Goal: Navigation & Orientation: Locate item on page

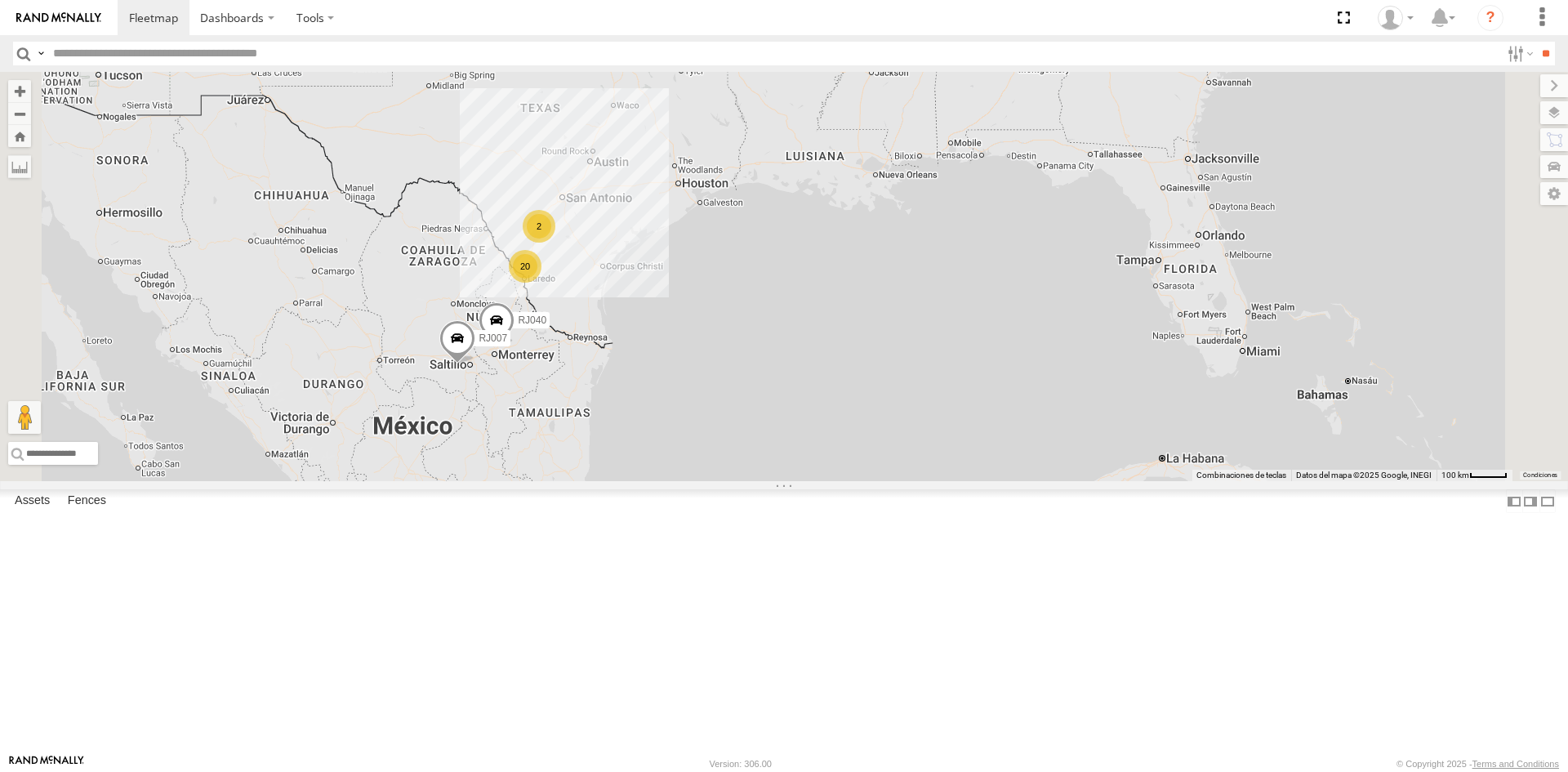
scroll to position [35, 0]
click at [0, 0] on div "RJ023" at bounding box center [0, 0] width 0 height 0
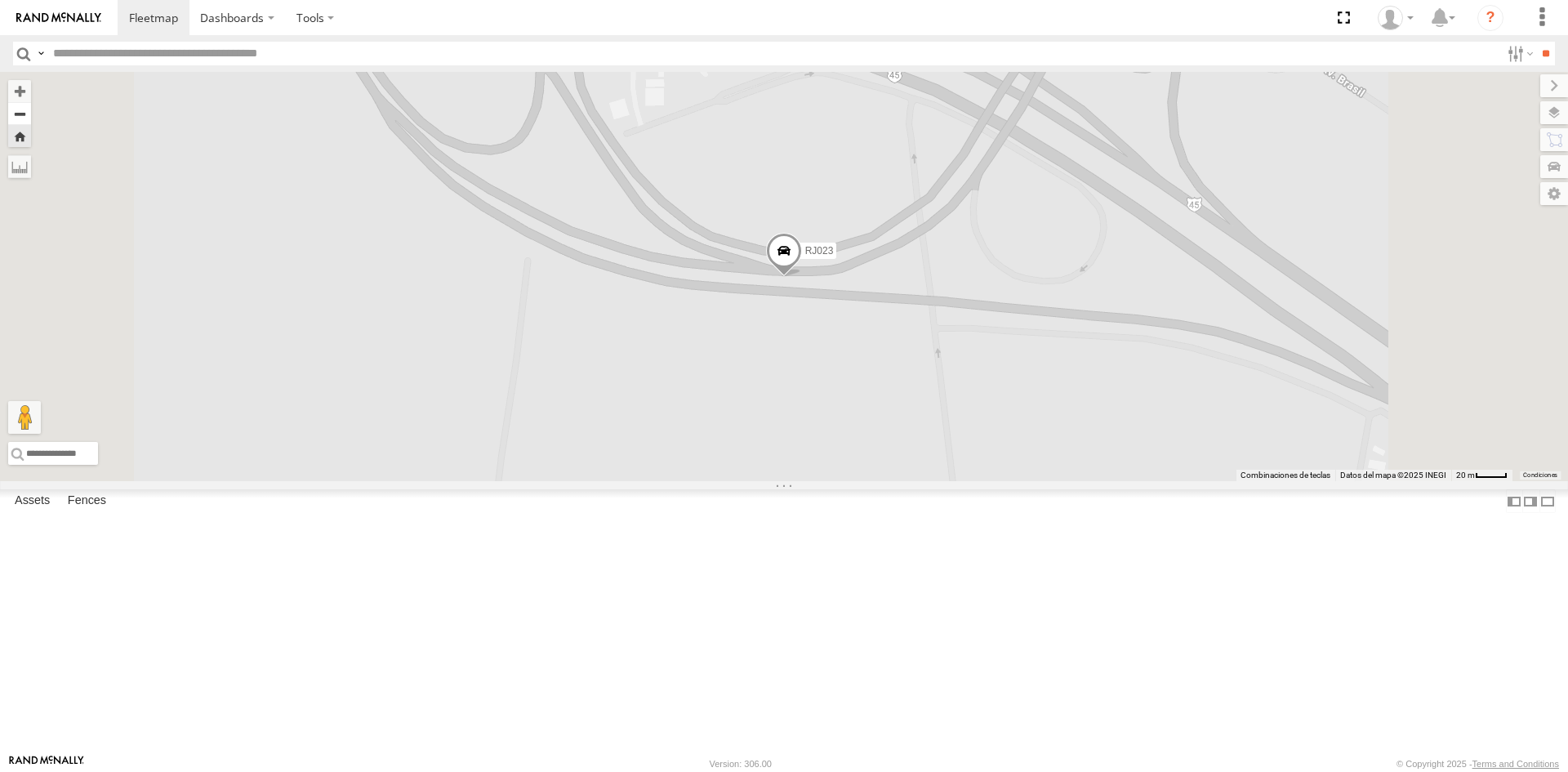
click at [31, 116] on button "Zoom out" at bounding box center [19, 113] width 23 height 23
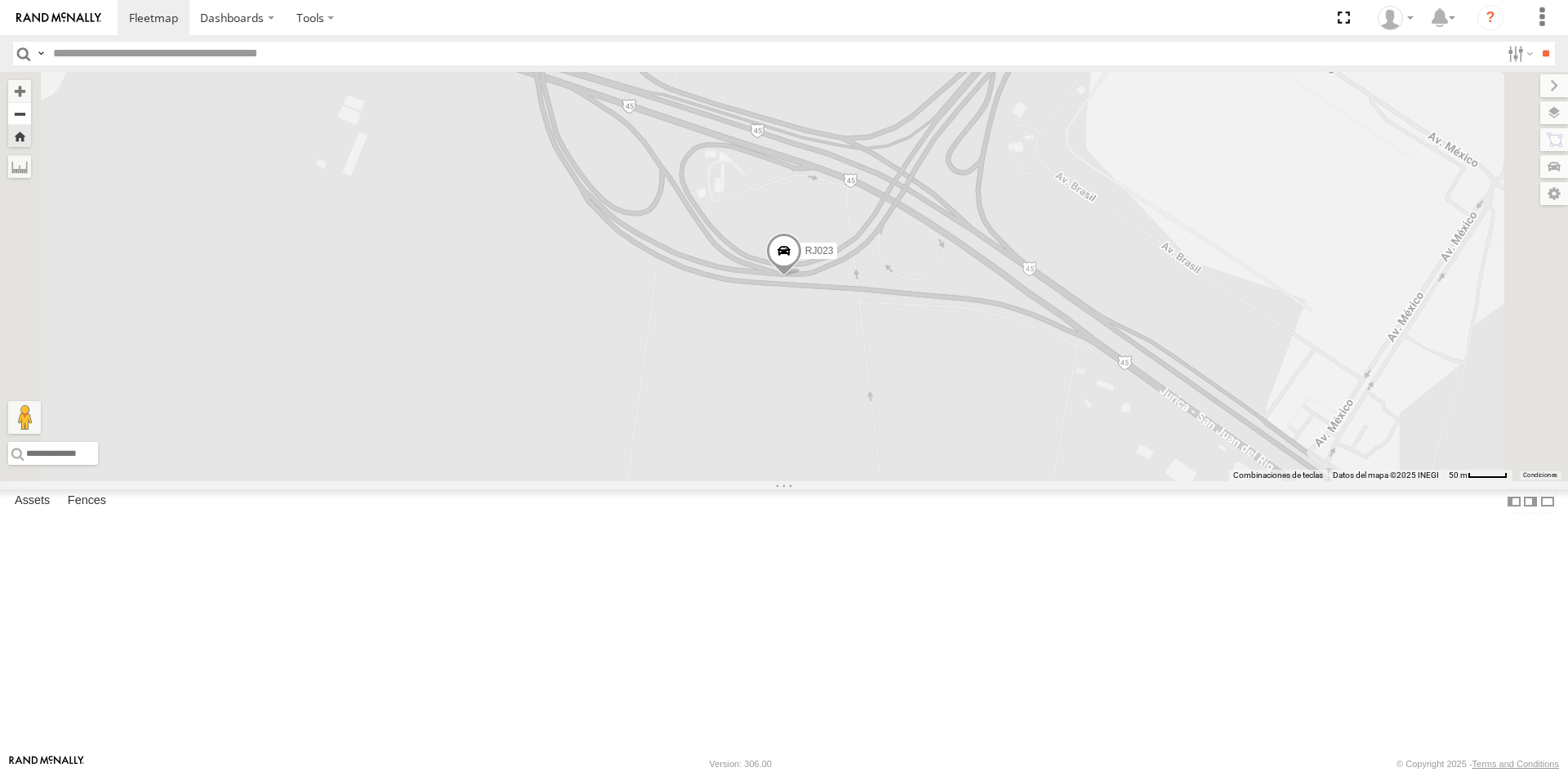
click at [31, 116] on button "Zoom out" at bounding box center [19, 113] width 23 height 23
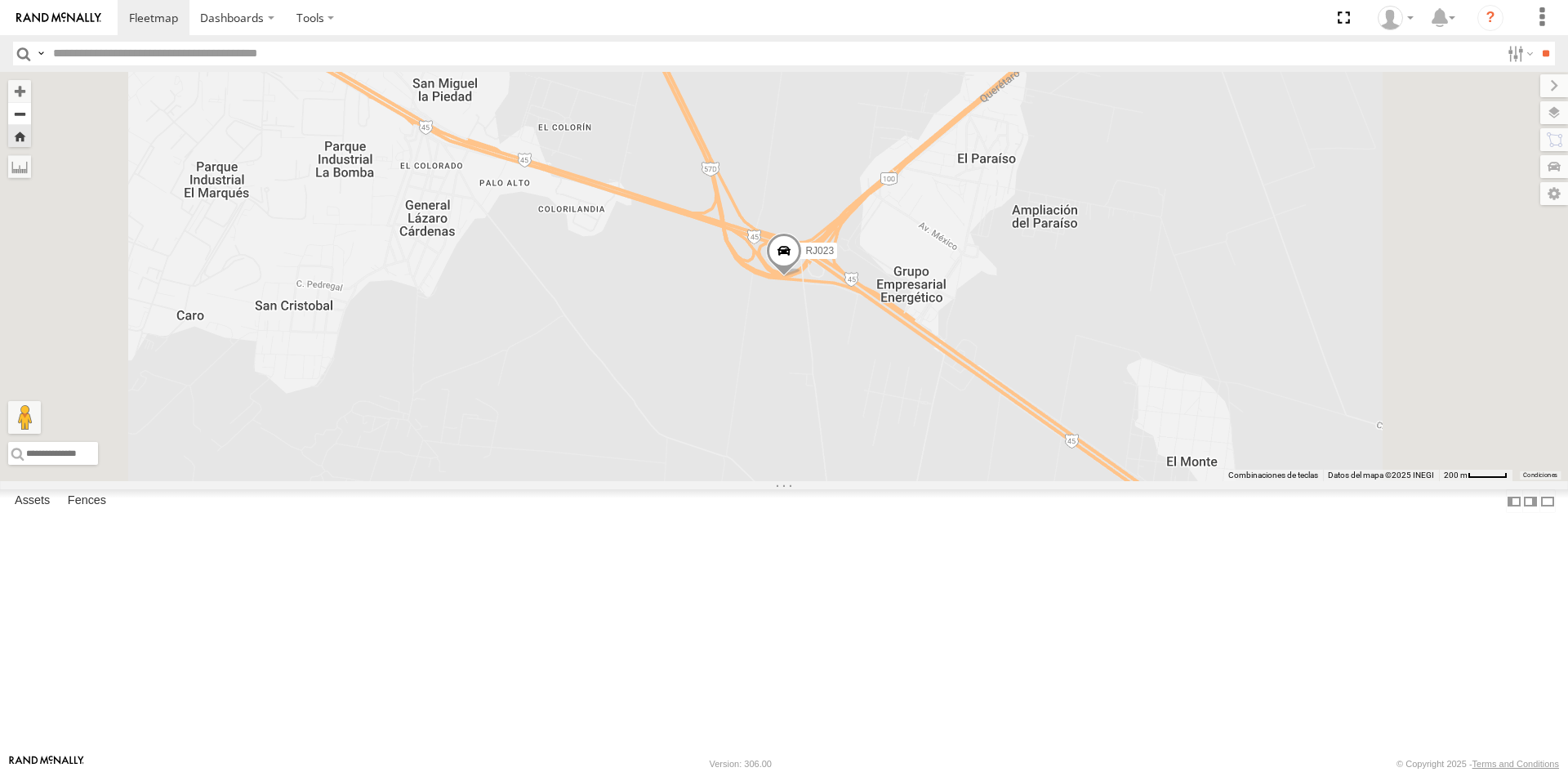
click at [31, 116] on button "Zoom out" at bounding box center [19, 113] width 23 height 23
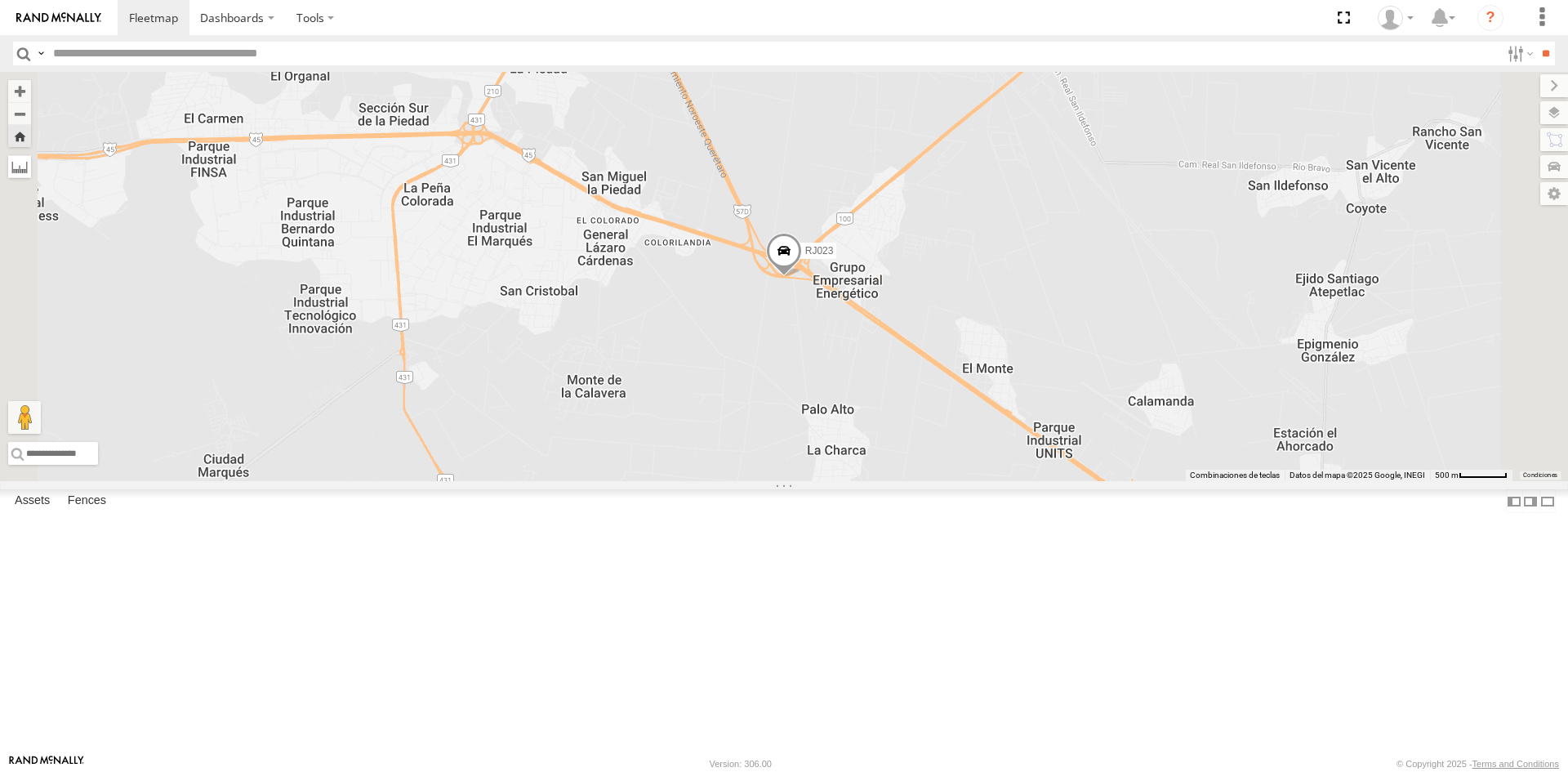
click at [31, 163] on label at bounding box center [19, 166] width 23 height 23
click at [1557, 124] on div "RJ023" at bounding box center [784, 276] width 1568 height 409
click at [1554, 117] on label at bounding box center [1539, 112] width 60 height 23
click at [0, 0] on span "Overlays" at bounding box center [0, 0] width 0 height 0
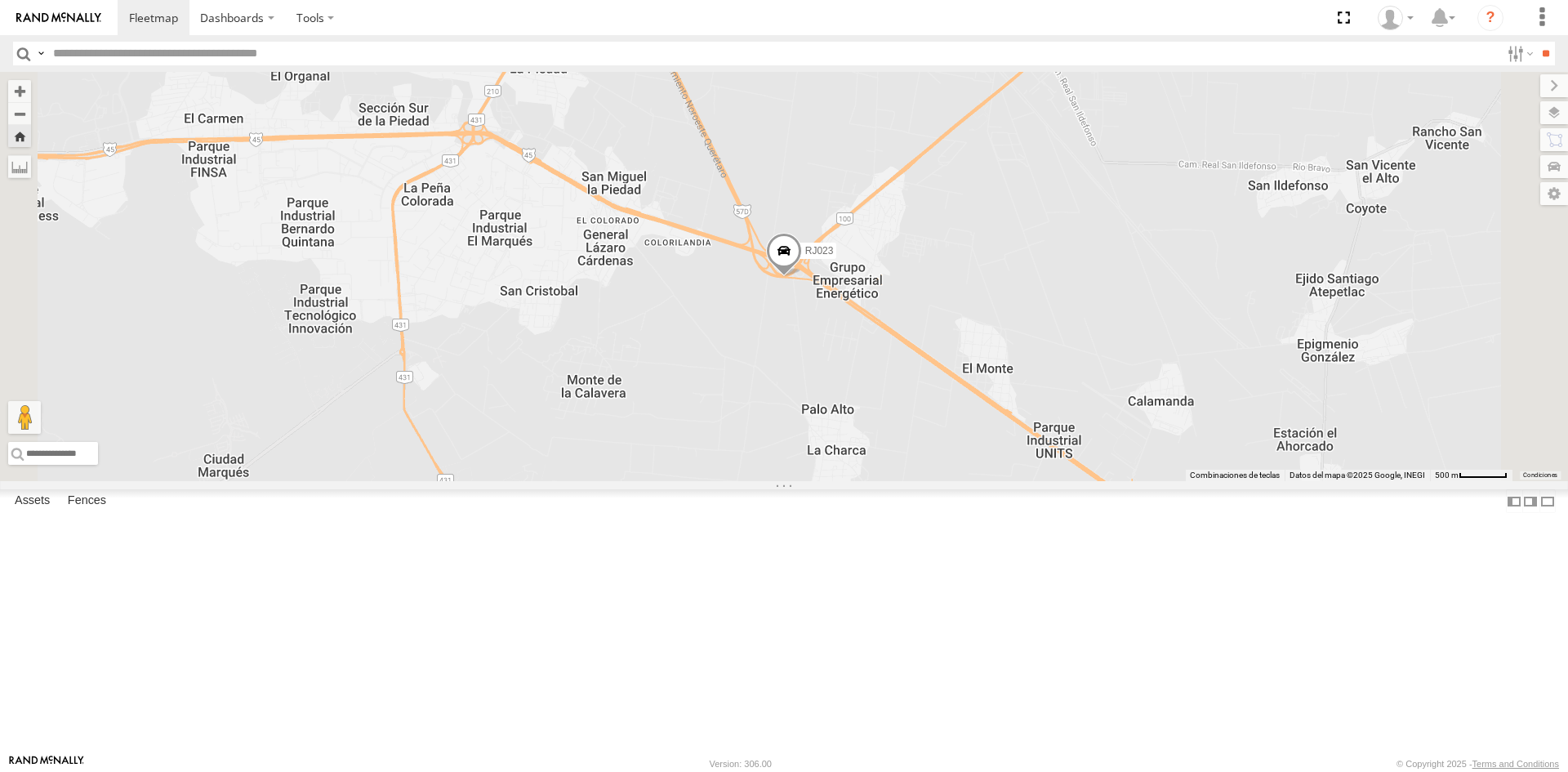
click at [0, 0] on span "Overlays" at bounding box center [0, 0] width 0 height 0
click at [0, 0] on label at bounding box center [0, 0] width 0 height 0
click at [0, 0] on span "Satellite" at bounding box center [0, 0] width 0 height 0
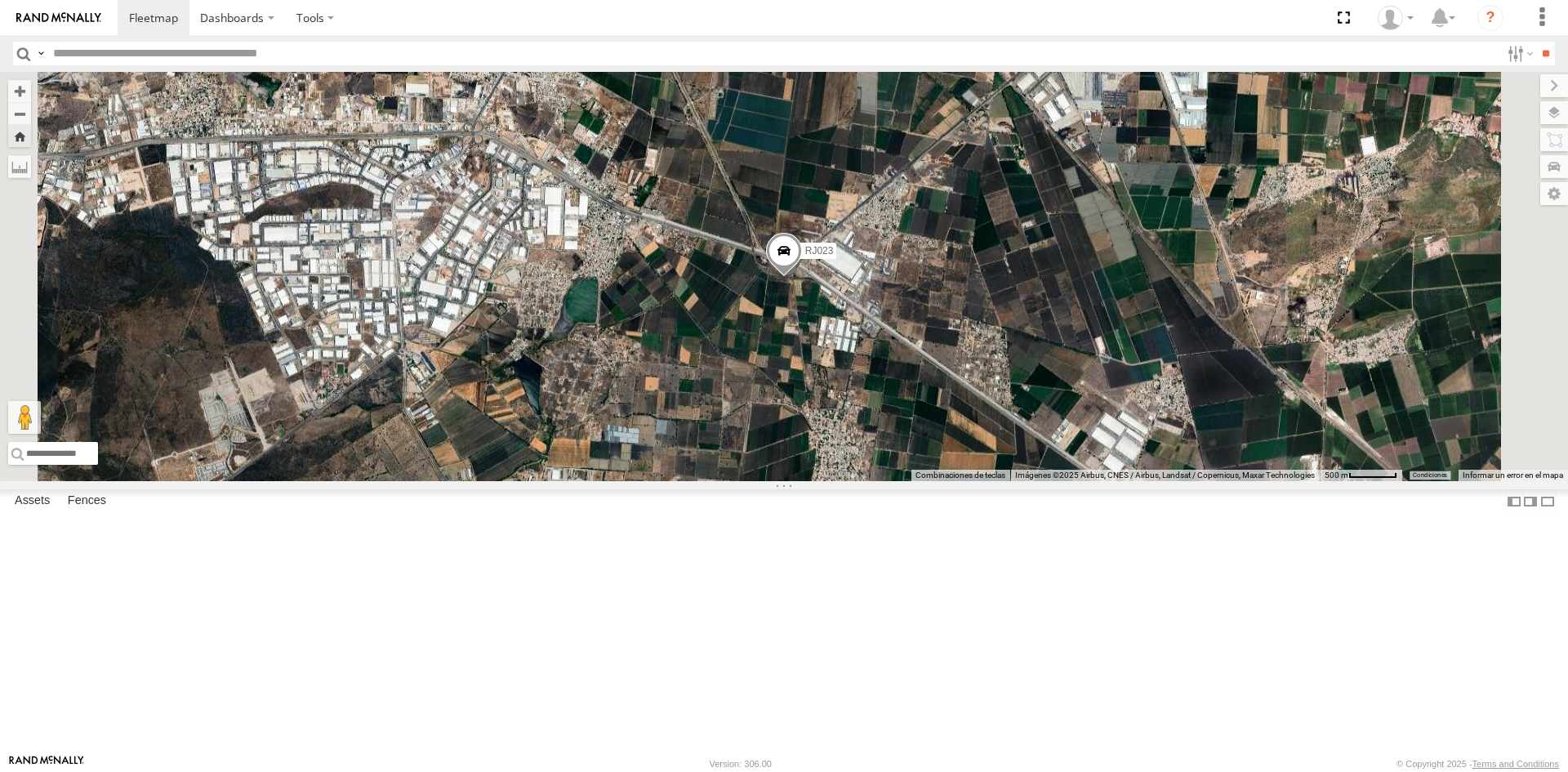
click at [1015, 423] on div "RJ023" at bounding box center [784, 276] width 1568 height 409
click at [31, 92] on button "Zoom in" at bounding box center [19, 91] width 23 height 22
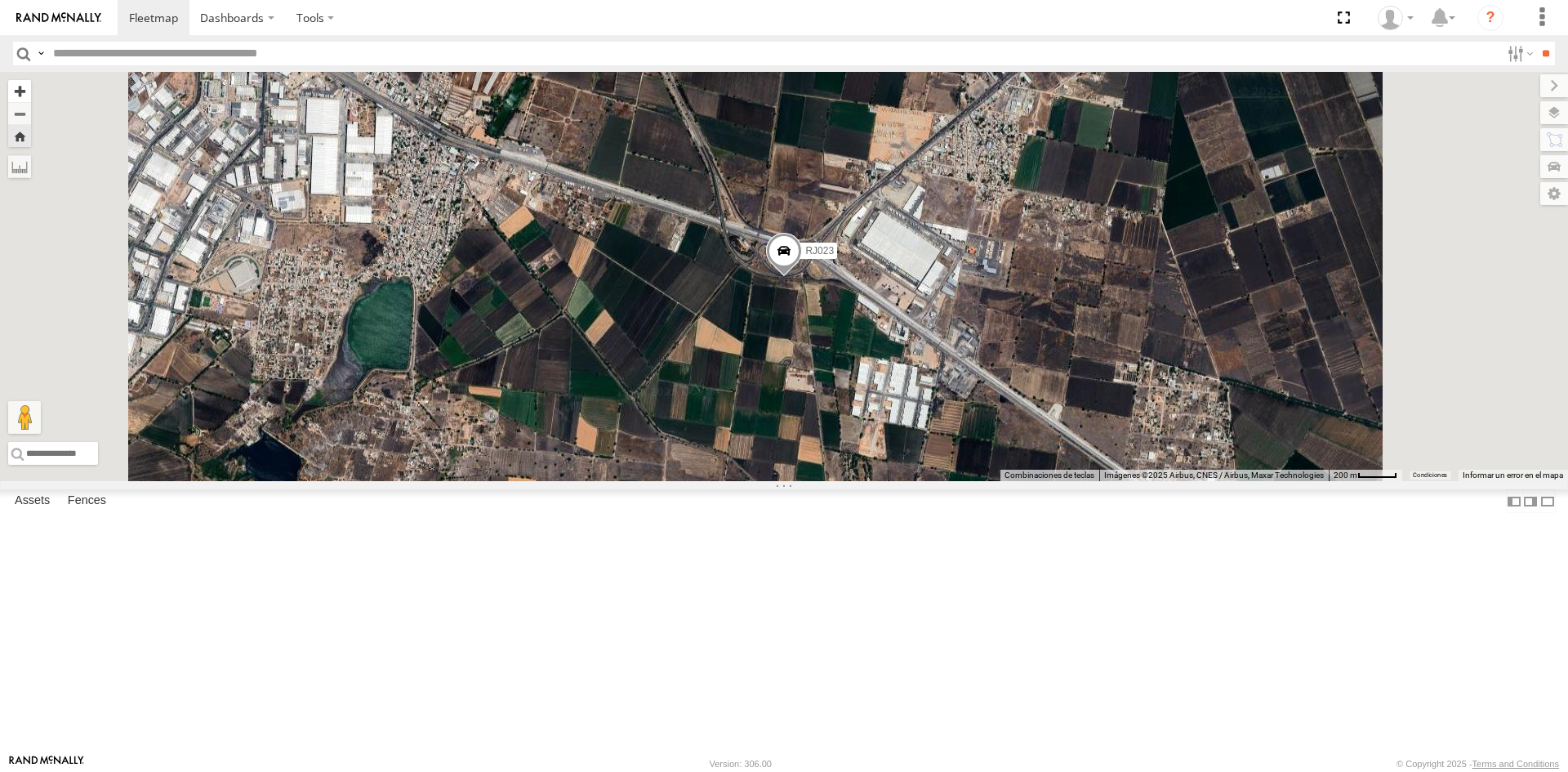
click at [31, 92] on button "Zoom in" at bounding box center [19, 91] width 23 height 22
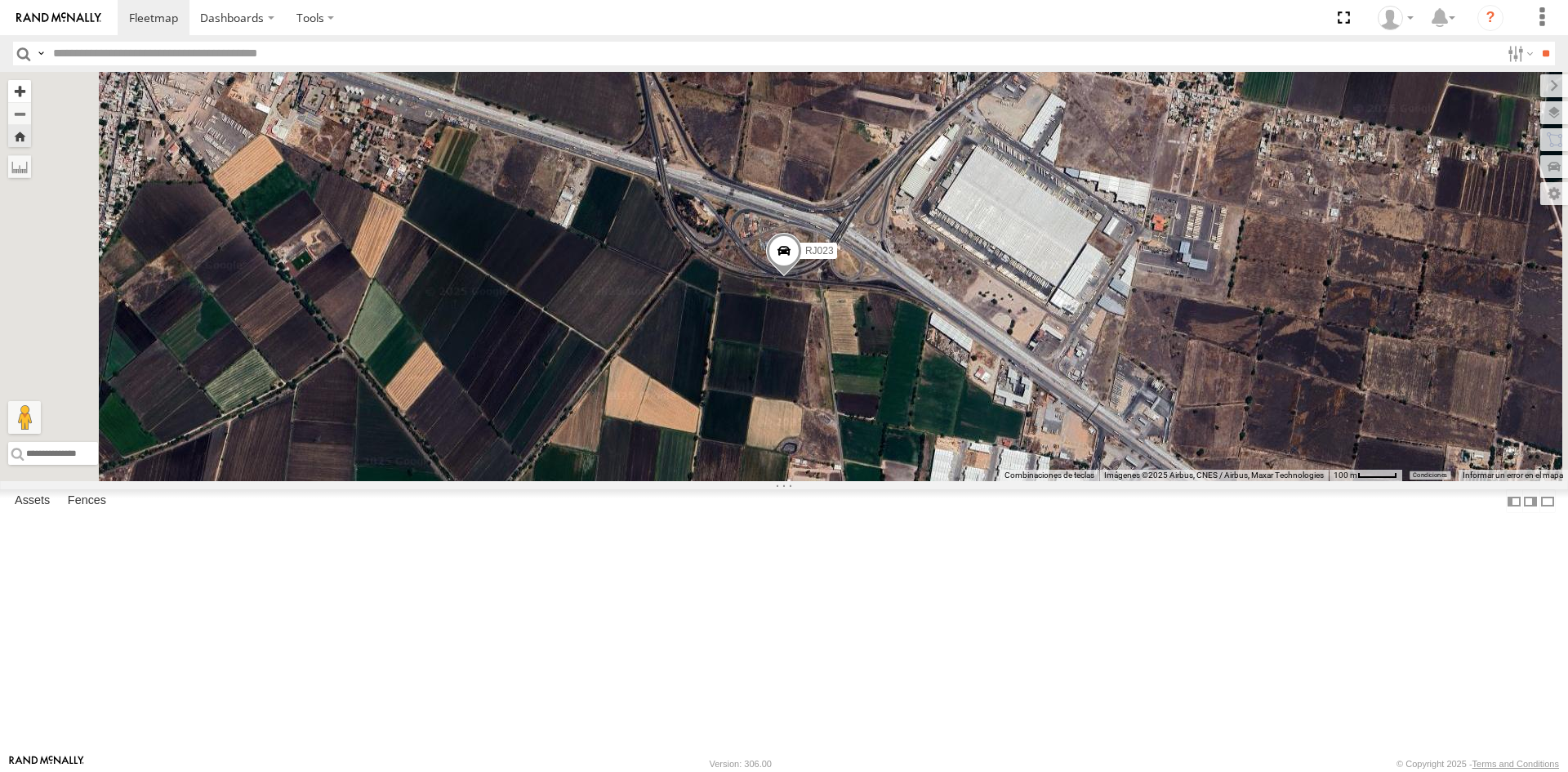
click at [31, 92] on button "Zoom in" at bounding box center [19, 91] width 23 height 22
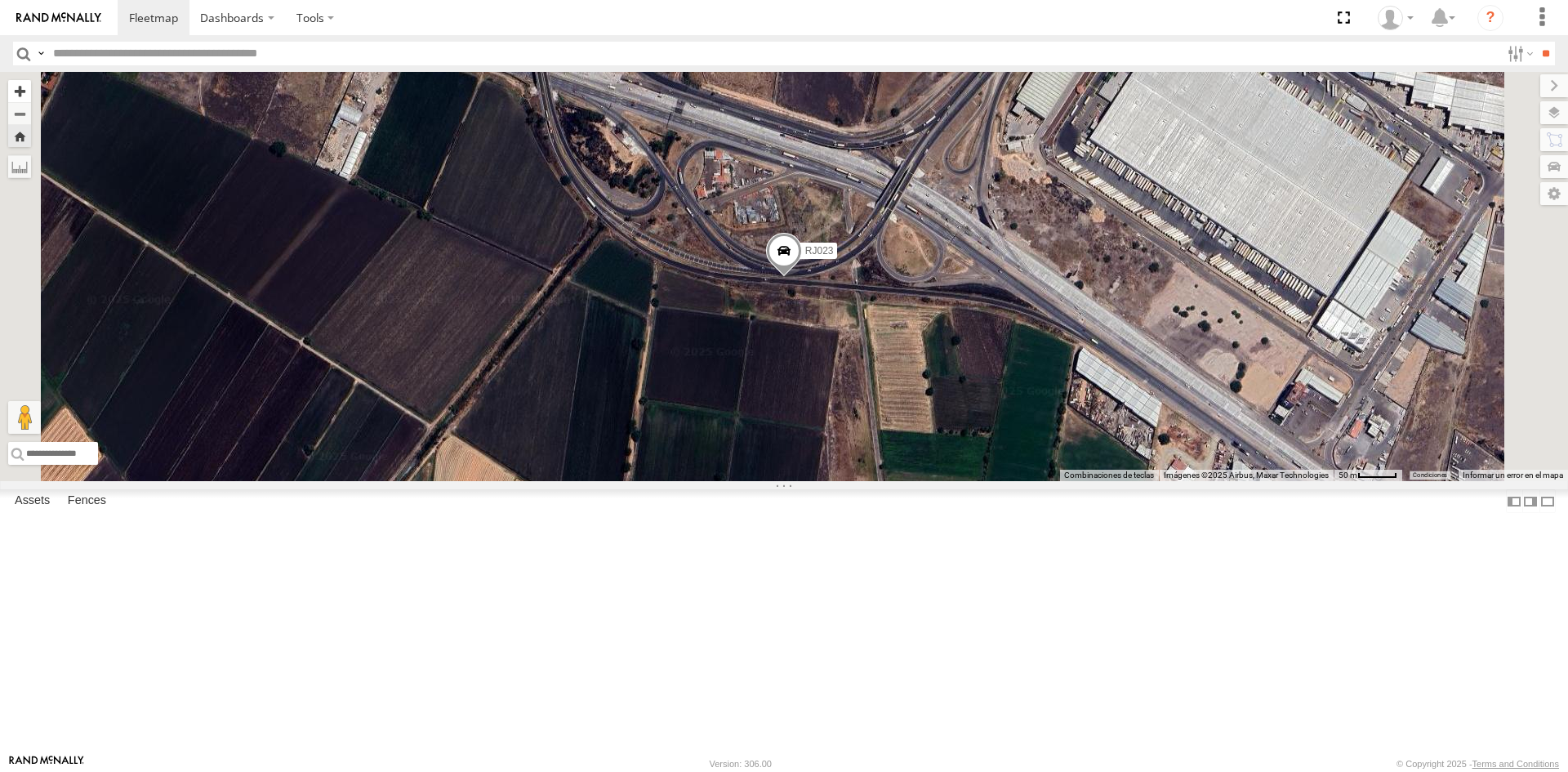
click at [31, 92] on button "Zoom in" at bounding box center [19, 91] width 23 height 22
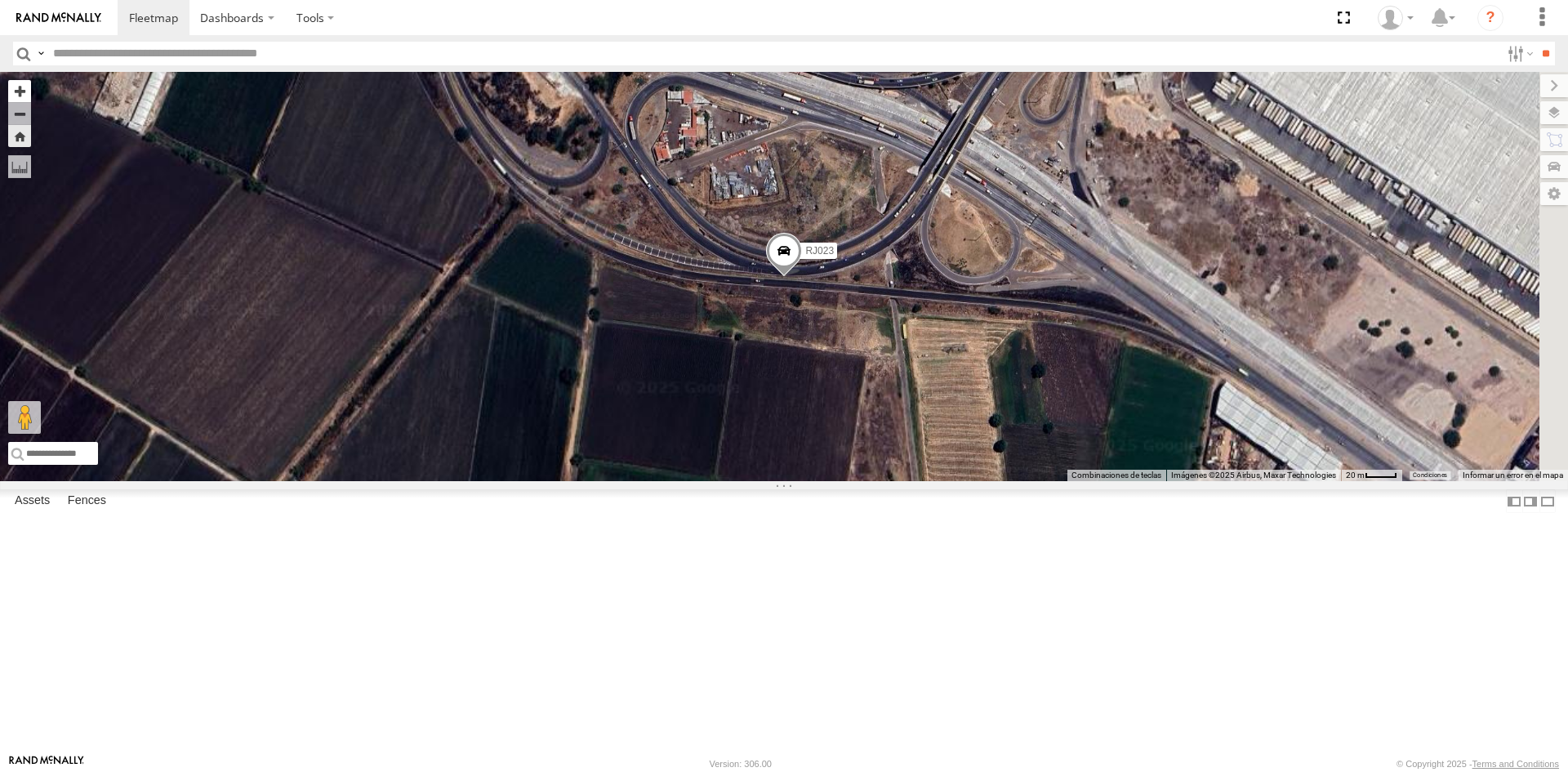
click at [31, 92] on button "Zoom in" at bounding box center [19, 91] width 23 height 22
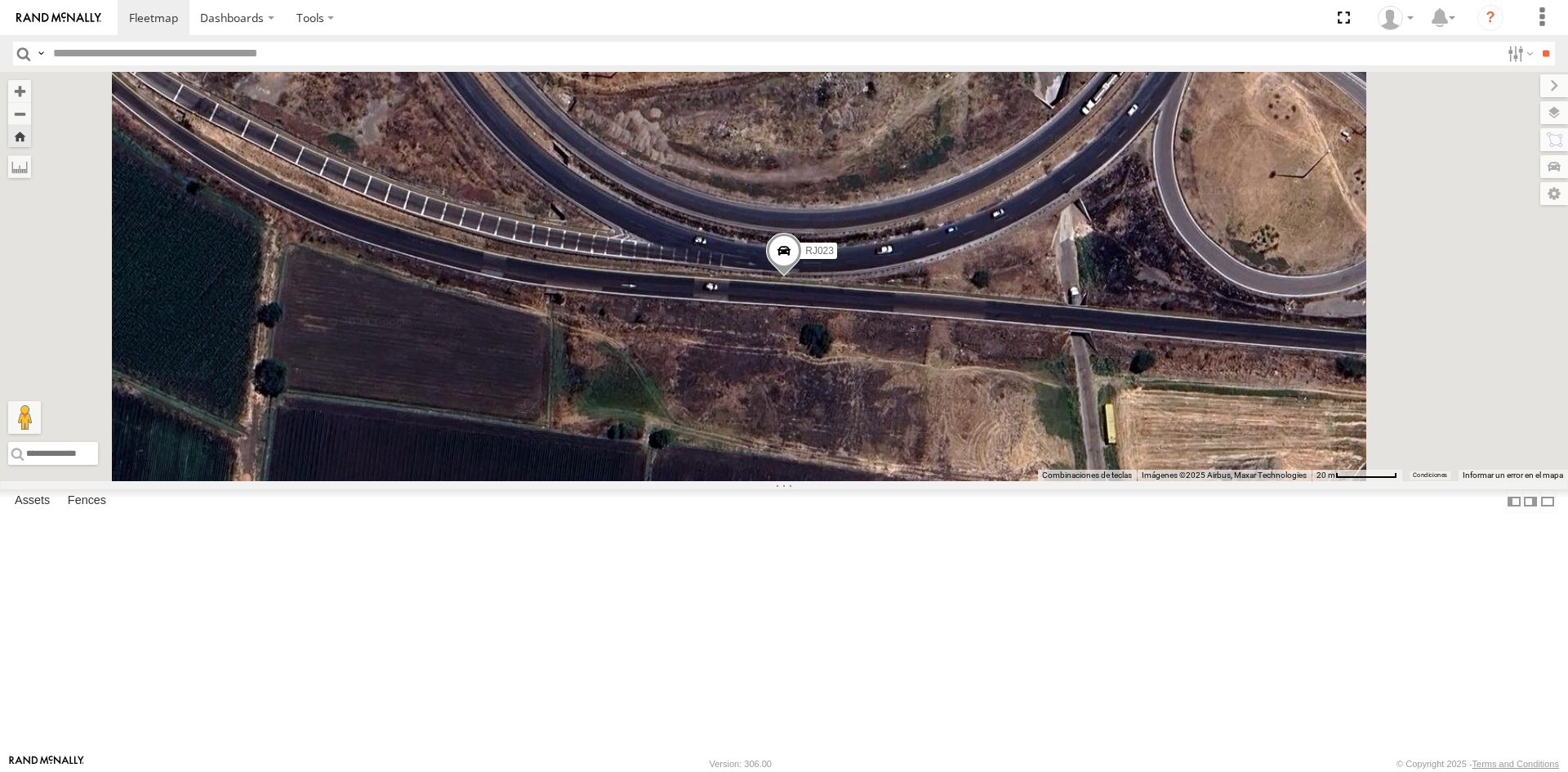
click at [31, 143] on button "Zoom Home" at bounding box center [19, 136] width 23 height 22
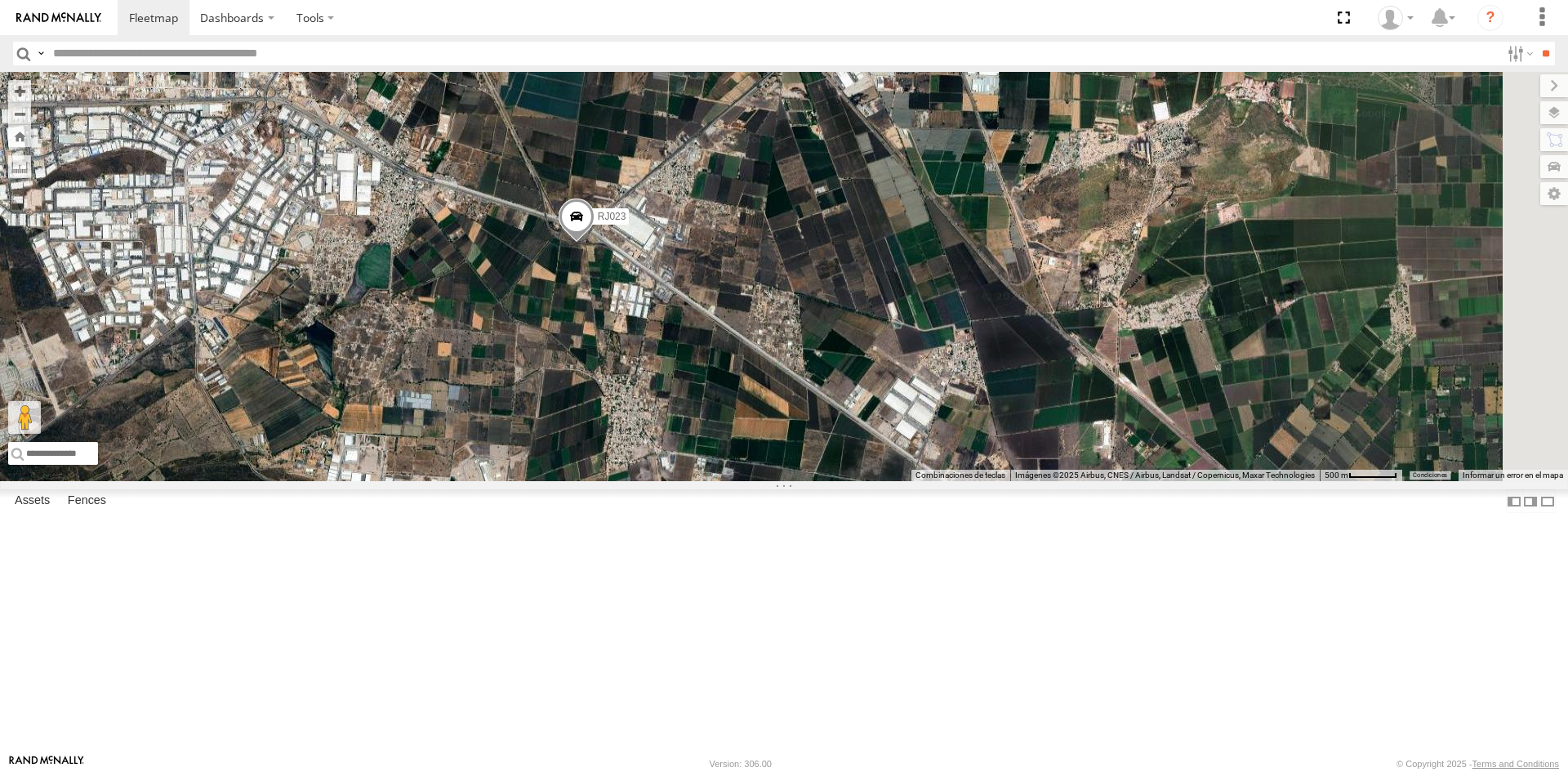
drag, startPoint x: 927, startPoint y: 569, endPoint x: 715, endPoint y: 534, distance: 215.1
click at [715, 481] on div "RJ023" at bounding box center [784, 276] width 1568 height 409
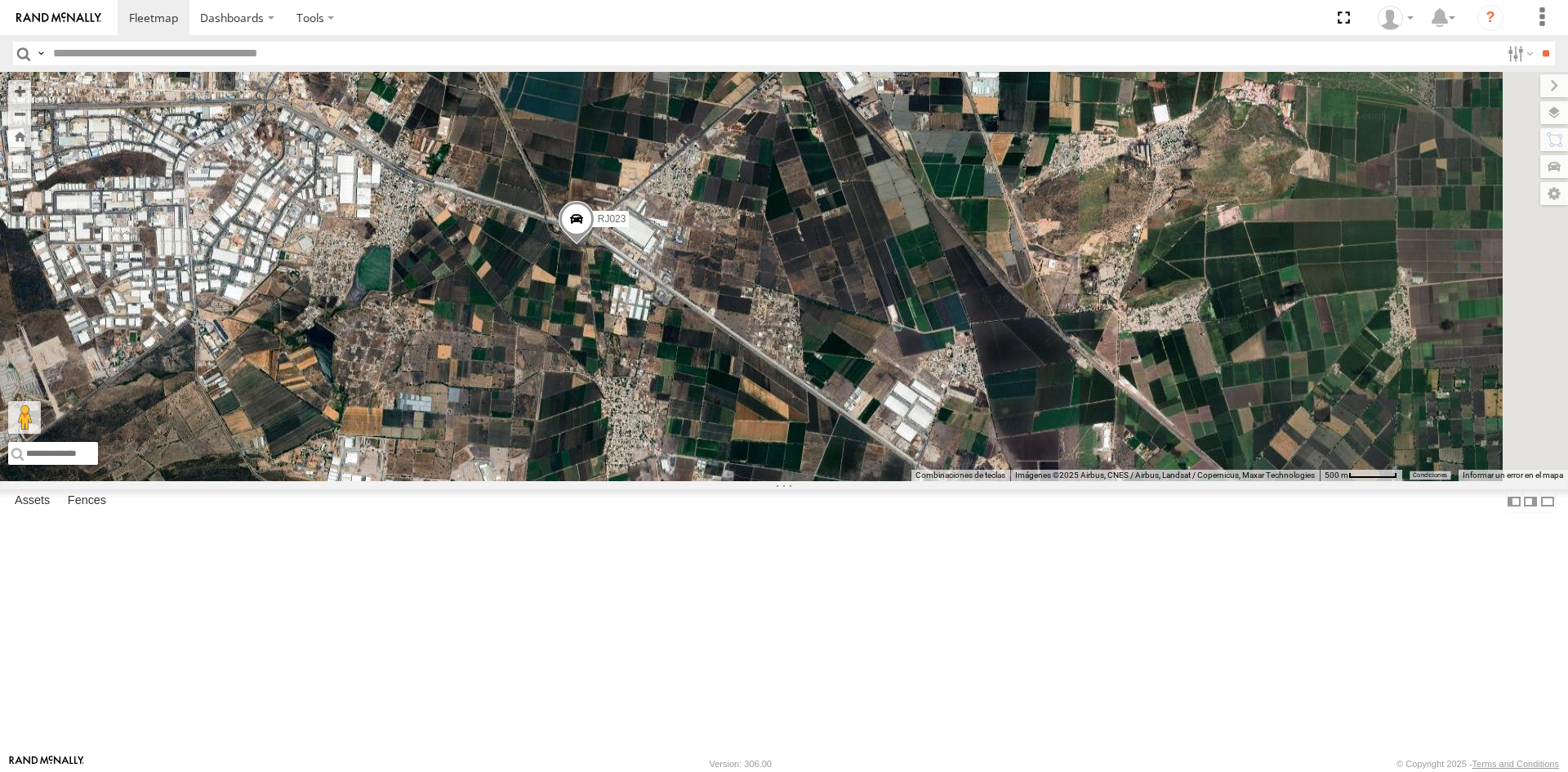
click at [595, 244] on span at bounding box center [577, 222] width 36 height 44
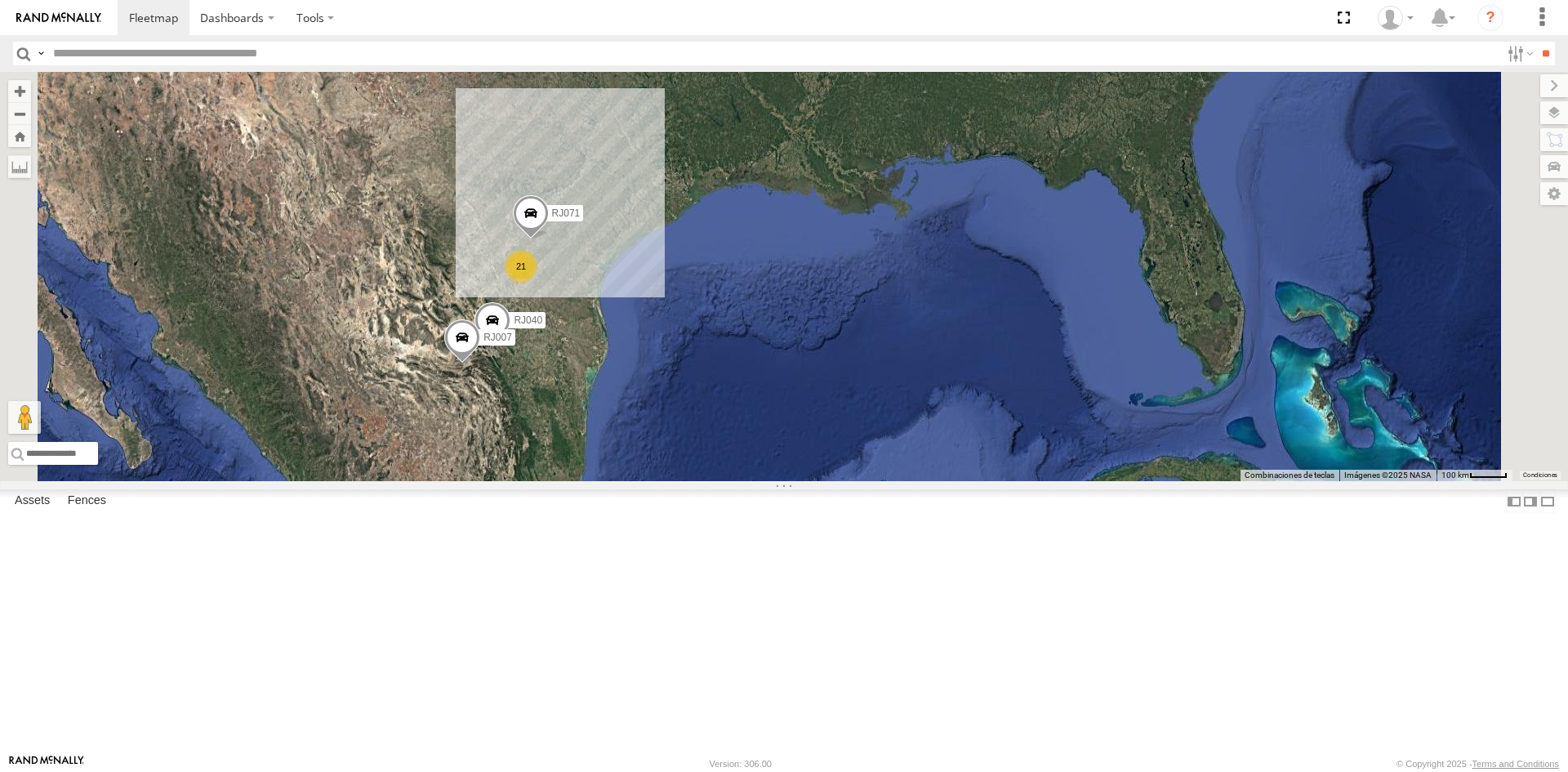
click at [0, 0] on div "RJ023" at bounding box center [0, 0] width 0 height 0
